Goal: Book appointment/travel/reservation

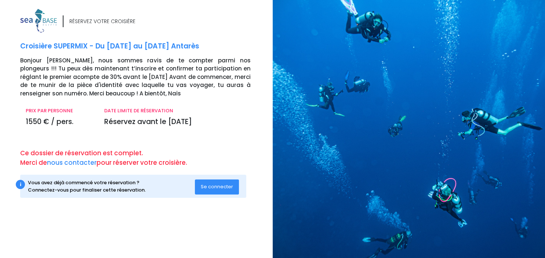
click at [217, 183] on button "Se connecter" at bounding box center [217, 186] width 44 height 15
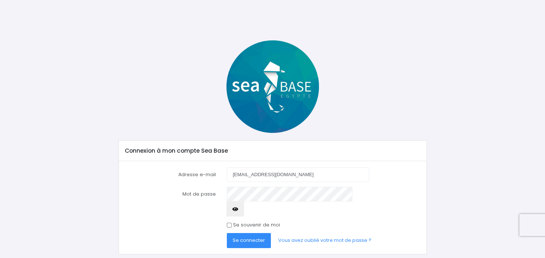
type input "[EMAIL_ADDRESS][DOMAIN_NAME]"
click at [250, 237] on span "Se connecter" at bounding box center [248, 240] width 32 height 7
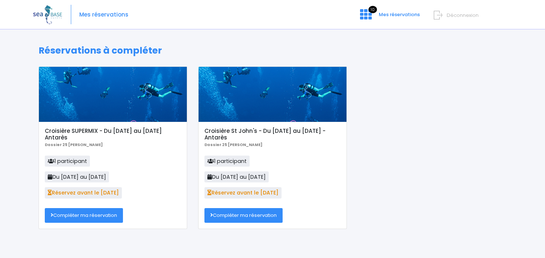
click at [84, 217] on link "Compléter ma réservation" at bounding box center [84, 215] width 78 height 15
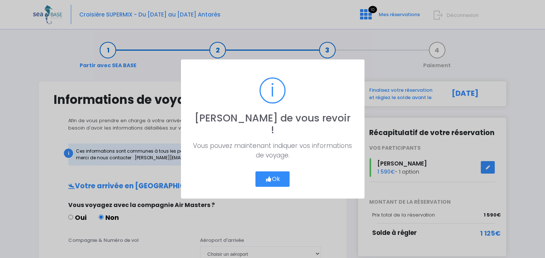
click at [282, 175] on button "Ok" at bounding box center [272, 178] width 34 height 15
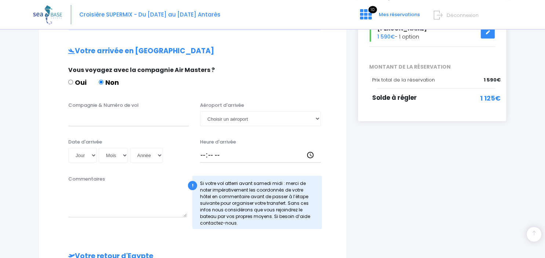
scroll to position [135, 0]
click at [103, 118] on input "Compagnie & Numéro de vol" at bounding box center [128, 118] width 121 height 15
type input "SN3325"
click at [200, 111] on select "Choisir un aéroport Hurghada Marsa Alam" at bounding box center [260, 118] width 121 height 15
select select "Hurghada"
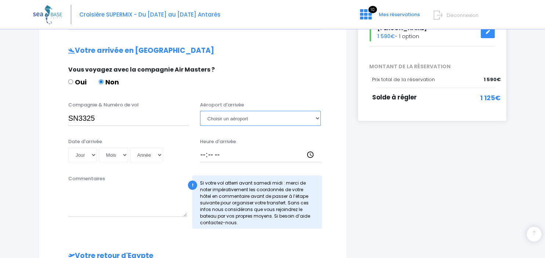
click option "Hurghada" at bounding box center [0, 0] width 0 height 0
click at [68, 147] on select "Jour 01 02 03 04 05 06 07 08 09 10 11 12 13 14 15 16 17 18 19 20 21 22 23 24 25…" at bounding box center [82, 154] width 29 height 15
select select "28"
click option "28" at bounding box center [0, 0] width 0 height 0
click at [99, 147] on select "Mois 01 02 03 04 05 06 07 08 09 10 11 12" at bounding box center [113, 154] width 29 height 15
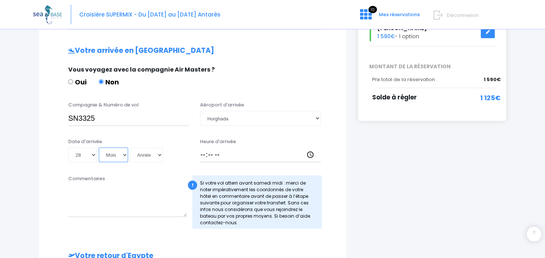
select select "11"
click option "11" at bounding box center [0, 0] width 0 height 0
click at [130, 147] on select "Année 2045 2044 2043 2042 2041 2040 2039 2038 2037 2036 2035 2034 2033 2032 203…" at bounding box center [146, 154] width 33 height 15
select select "2025"
click option "2025" at bounding box center [0, 0] width 0 height 0
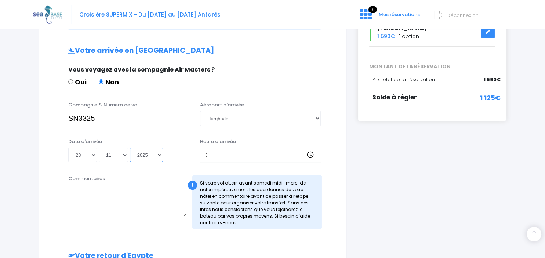
type input "2025-11-28"
click at [206, 157] on input "Heure d'arrivée" at bounding box center [260, 154] width 121 height 15
type input "20:30"
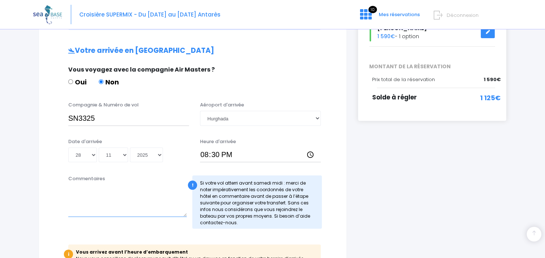
click at [86, 189] on textarea "Commentaires" at bounding box center [127, 200] width 118 height 32
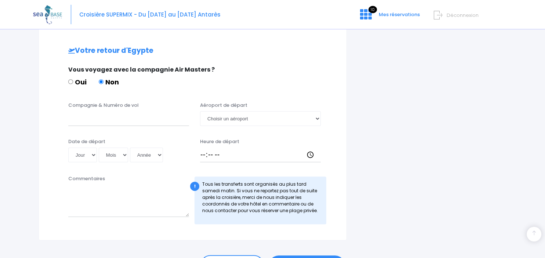
scroll to position [381, 0]
type textarea "Logement à réserver près de la Marina, transfert le samedi."
click at [100, 117] on input "Compagnie & Numéro de vol" at bounding box center [128, 117] width 121 height 15
type input "SN3326"
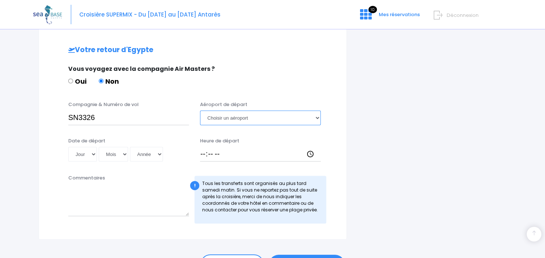
click at [200, 110] on select "Choisir un aéroport Hurghada Marsa Alam" at bounding box center [260, 117] width 121 height 15
select select "Hurghada"
click option "Hurghada" at bounding box center [0, 0] width 0 height 0
click at [68, 147] on select "Jour 01 02 03 04 05 06 07 08 09 10 11 12 13 14 15 16 17 18 19 20 21 22 23 24 25…" at bounding box center [82, 154] width 29 height 15
select select "13"
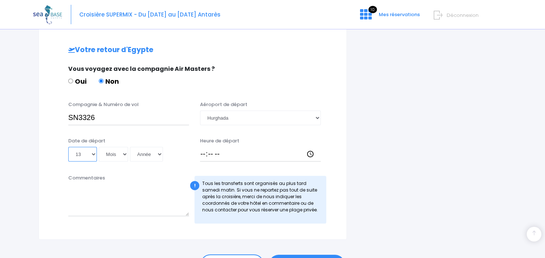
click option "13" at bounding box center [0, 0] width 0 height 0
click at [99, 147] on select "Mois 01 02 03 04 05 06 07 08 09 10 11 12" at bounding box center [113, 154] width 29 height 15
select select "12"
click option "12" at bounding box center [0, 0] width 0 height 0
click at [130, 147] on select "Année 2045 2044 2043 2042 2041 2040 2039 2038 2037 2036 2035 2034 2033 2032 203…" at bounding box center [146, 154] width 33 height 15
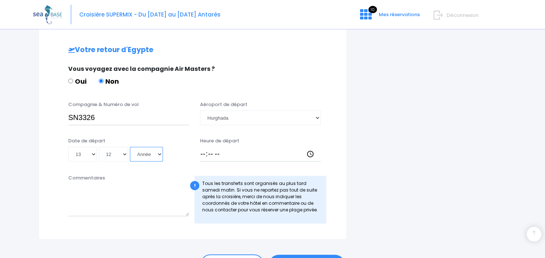
select select "2025"
click option "2025" at bounding box center [0, 0] width 0 height 0
type input "2025-12-13"
click at [228, 152] on input "Heure de départ" at bounding box center [260, 154] width 121 height 15
type input "21:25"
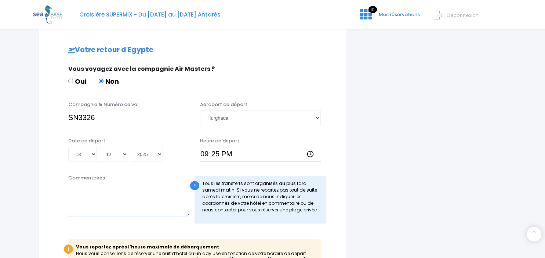
click at [98, 190] on textarea "Commentaires" at bounding box center [128, 200] width 121 height 32
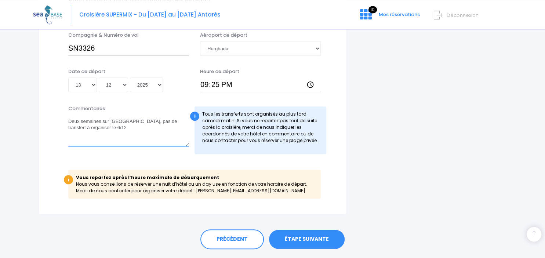
scroll to position [469, 0]
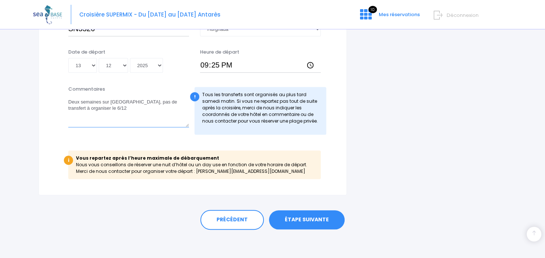
type textarea "Deux semaines sur Antarès, pas de transfert à organiser le 6/12"
click at [297, 218] on link "ÉTAPE SUIVANTE" at bounding box center [307, 219] width 76 height 19
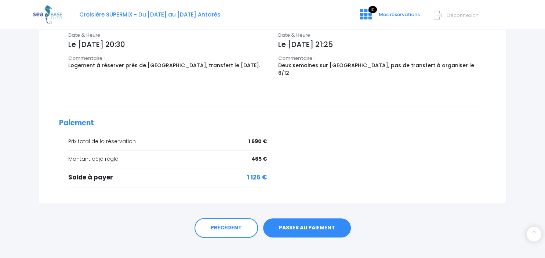
scroll to position [61, 0]
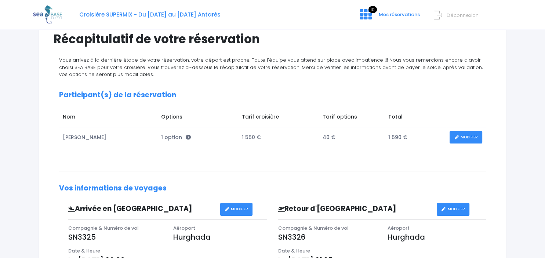
click at [458, 17] on span "Déconnexion" at bounding box center [462, 15] width 32 height 7
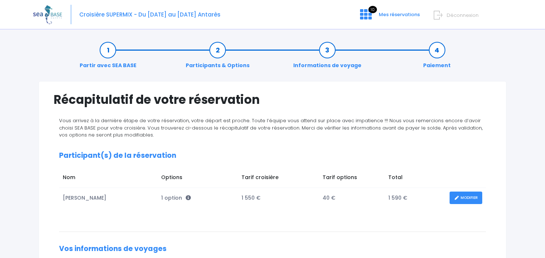
scroll to position [61, 0]
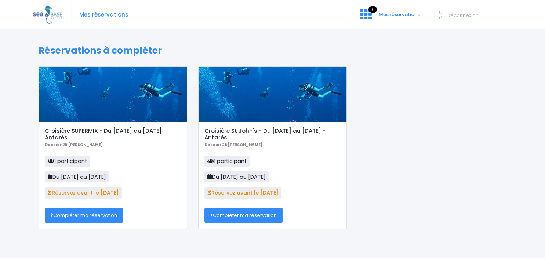
click at [238, 217] on link "Compléter ma réservation" at bounding box center [243, 215] width 78 height 15
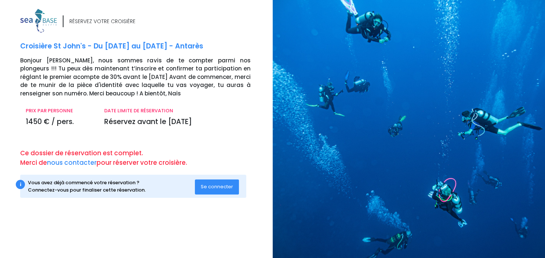
click at [224, 190] on span "Se connecter" at bounding box center [217, 186] width 32 height 7
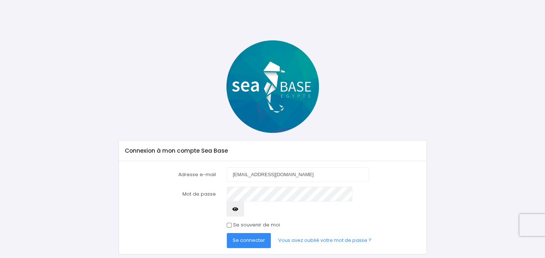
type input "[EMAIL_ADDRESS][DOMAIN_NAME]"
click at [236, 237] on span "Se connecter" at bounding box center [248, 240] width 32 height 7
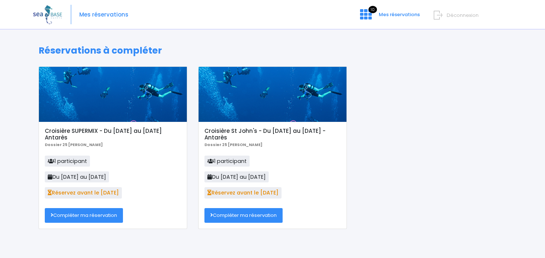
click at [260, 217] on link "Compléter ma réservation" at bounding box center [243, 215] width 78 height 15
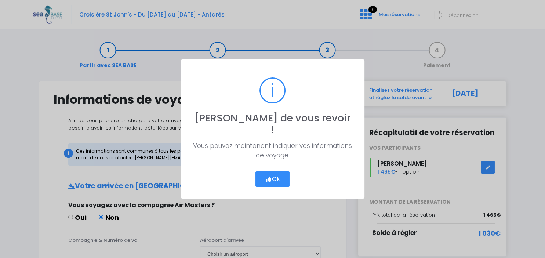
click at [274, 171] on button "Ok" at bounding box center [272, 178] width 34 height 15
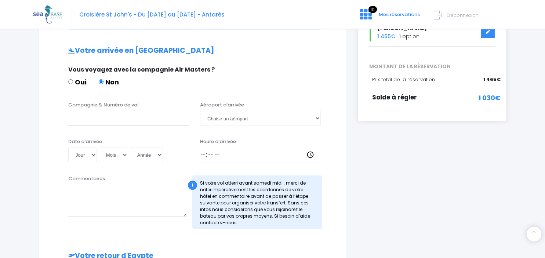
scroll to position [142, 0]
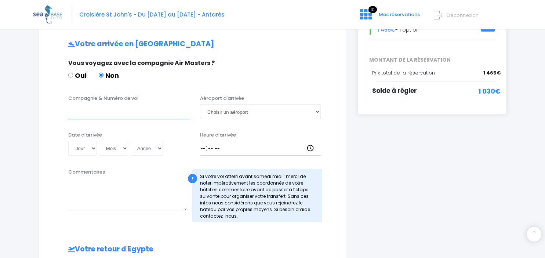
click at [86, 113] on input "Compagnie & Numéro de vol" at bounding box center [128, 111] width 121 height 15
type input "SN3325"
click at [200, 104] on select "Choisir un aéroport [GEOGRAPHIC_DATA][PERSON_NAME]" at bounding box center [260, 111] width 121 height 15
select select "Hurghada"
click option "Hurghada" at bounding box center [0, 0] width 0 height 0
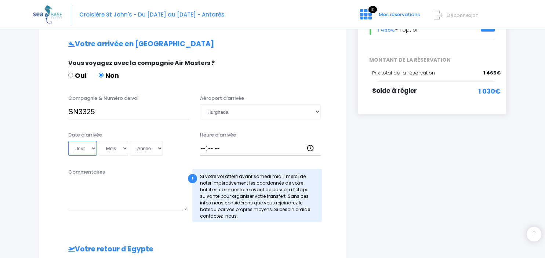
click at [68, 141] on select "Jour 01 02 03 04 05 06 07 08 09 10 11 12 13 14 15 16 17 18 19 20 21 22 23 24 25…" at bounding box center [82, 148] width 29 height 15
select select "29"
click option "29" at bounding box center [0, 0] width 0 height 0
click at [99, 141] on select "Mois 01 02 03 04 05 06 07 08 09 10 11 12" at bounding box center [113, 148] width 29 height 15
select select "11"
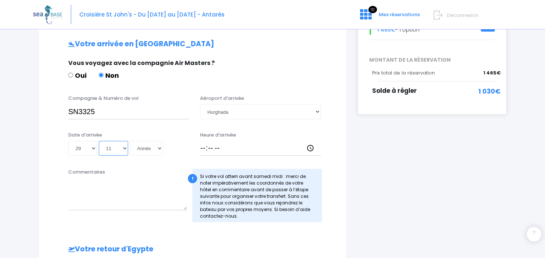
click option "11" at bounding box center [0, 0] width 0 height 0
click at [130, 141] on select "Année 2045 2044 2043 2042 2041 2040 2039 2038 2037 2036 2035 2034 2033 2032 203…" at bounding box center [146, 148] width 33 height 15
select select "2025"
click option "2025" at bounding box center [0, 0] width 0 height 0
type input "2025-11-29"
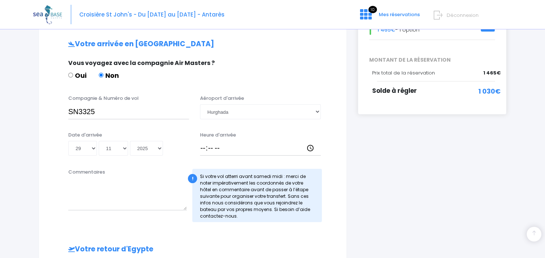
click at [123, 174] on div "Commentaires" at bounding box center [127, 195] width 129 height 54
click at [209, 146] on input "Heure d'arrivée" at bounding box center [260, 148] width 121 height 15
click at [204, 148] on input "Heure d'arrivée" at bounding box center [260, 148] width 121 height 15
type input "20:30"
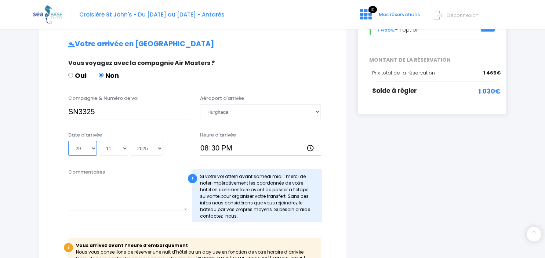
click at [68, 141] on select "Jour 01 02 03 04 05 06 07 08 09 10 11 12 13 14 15 16 17 18 19 20 21 22 23 24 25…" at bounding box center [82, 148] width 29 height 15
select select "28"
click option "28" at bounding box center [0, 0] width 0 height 0
type input "2025-11-28"
click at [107, 171] on div "Commentaires" at bounding box center [127, 195] width 129 height 54
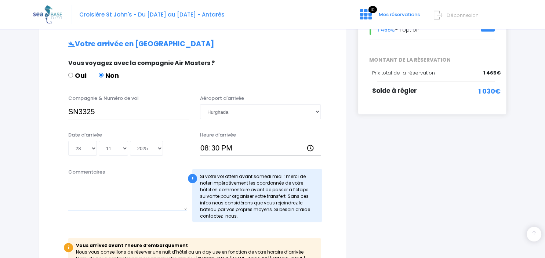
click at [109, 180] on textarea "Commentaires" at bounding box center [127, 194] width 118 height 32
type textarea "p"
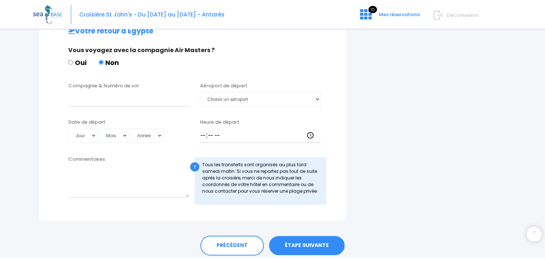
scroll to position [406, 0]
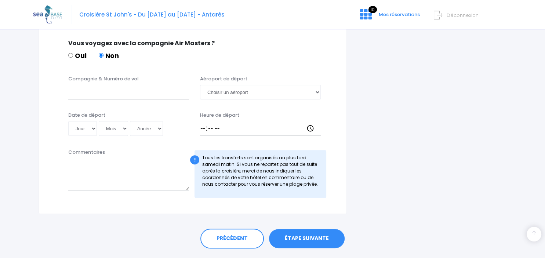
type textarea "Deux semaines sur Antarès, pas de transfert à organiser le 06/12"
click at [104, 86] on input "Compagnie & Numéro de vol" at bounding box center [128, 92] width 121 height 15
type input "SN3326"
click at [200, 85] on select "Choisir un aéroport Hurghada Marsa Alam" at bounding box center [260, 92] width 121 height 15
select select "Hurghada"
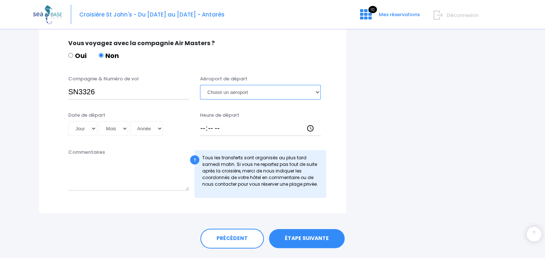
click option "Hurghada" at bounding box center [0, 0] width 0 height 0
click at [68, 121] on select "Jour 01 02 03 04 05 06 07 08 09 10 11 12 13 14 15 16 17 18 19 20 21 22 23 24 25…" at bounding box center [82, 128] width 29 height 15
select select "13"
click option "13" at bounding box center [0, 0] width 0 height 0
click at [99, 121] on select "Mois 01 02 03 04 05 06 07 08 09 10 11 12" at bounding box center [113, 128] width 29 height 15
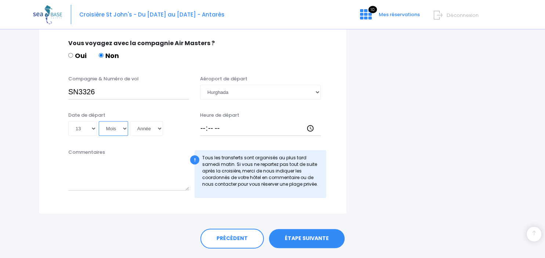
select select "12"
click option "12" at bounding box center [0, 0] width 0 height 0
click at [130, 121] on select "Année 2045 2044 2043 2042 2041 2040 2039 2038 2037 2036 2035 2034 2033 2032 203…" at bounding box center [146, 128] width 33 height 15
select select "2025"
click option "2025" at bounding box center [0, 0] width 0 height 0
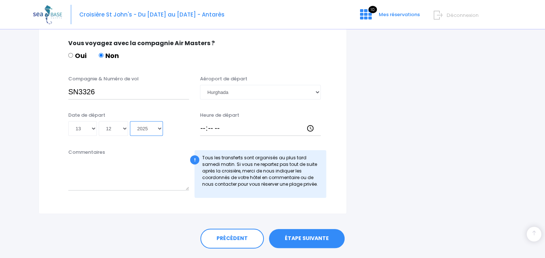
type input "2025-12-13"
click at [215, 128] on input "Heure de départ" at bounding box center [260, 128] width 121 height 15
click at [201, 130] on input "Heure de départ" at bounding box center [260, 128] width 121 height 15
type input "21:25"
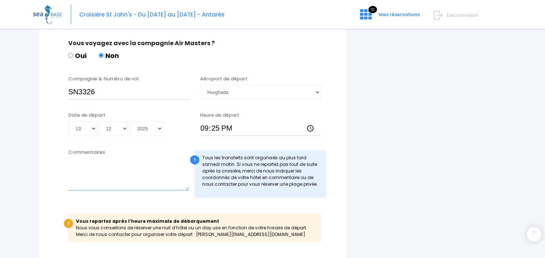
click at [131, 165] on textarea "Commentaires" at bounding box center [128, 174] width 121 height 32
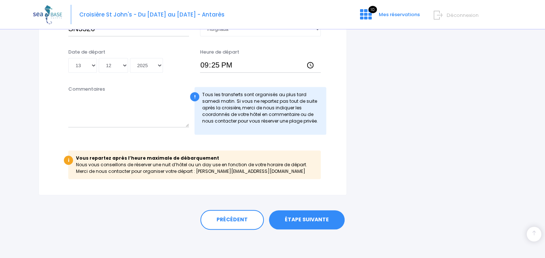
click at [323, 221] on link "ÉTAPE SUIVANTE" at bounding box center [307, 219] width 76 height 19
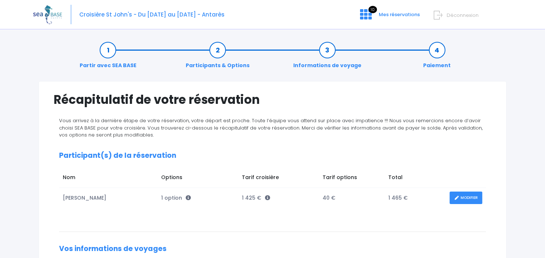
click at [466, 14] on span "Déconnexion" at bounding box center [462, 15] width 32 height 7
